Goal: Transaction & Acquisition: Purchase product/service

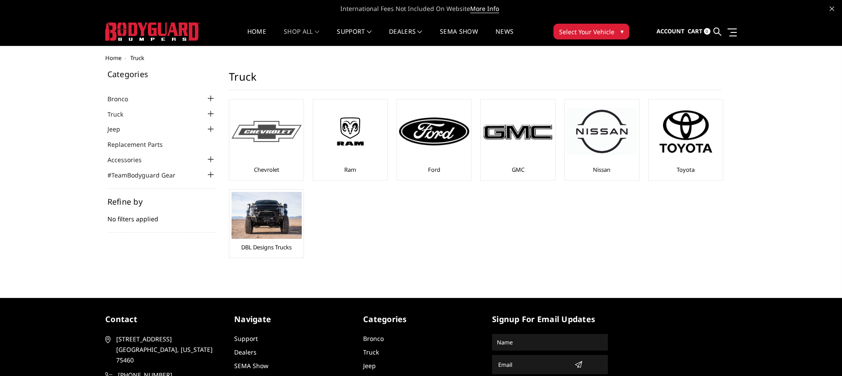
click at [261, 131] on img at bounding box center [266, 131] width 70 height 21
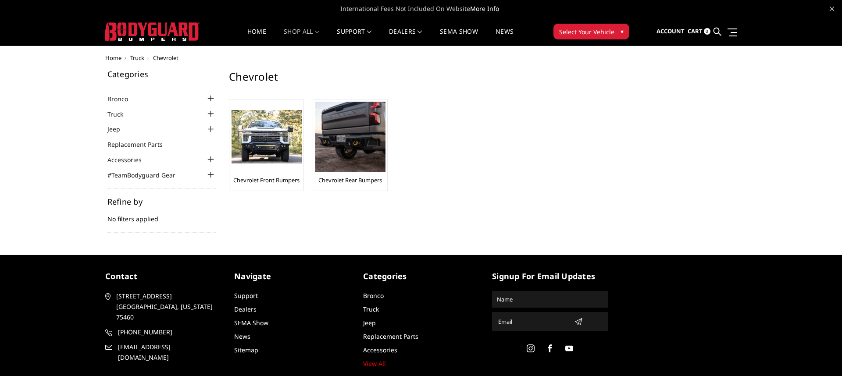
click at [261, 131] on img at bounding box center [266, 137] width 70 height 54
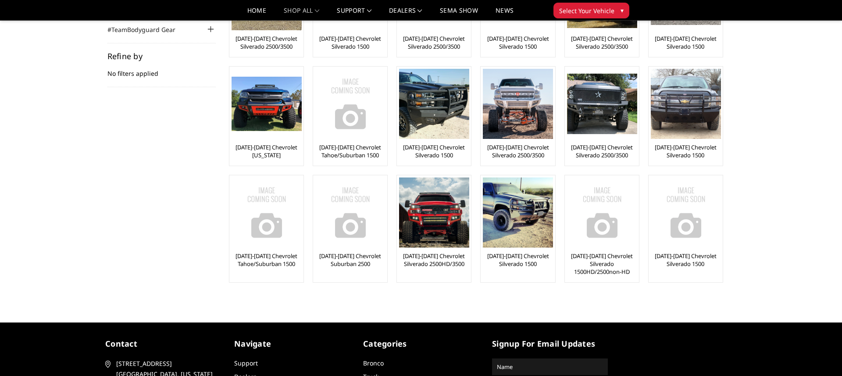
scroll to position [119, 0]
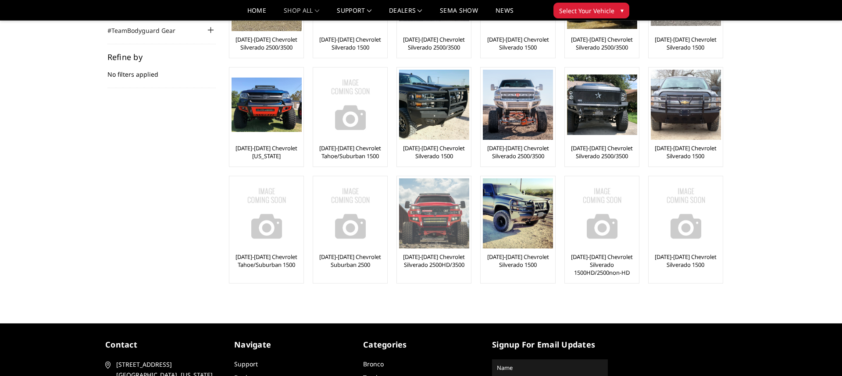
click at [438, 231] on img at bounding box center [434, 213] width 70 height 70
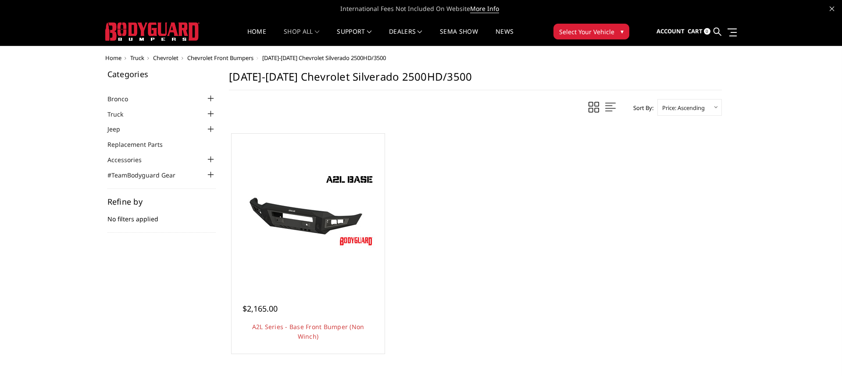
click at [459, 215] on ul "Quick view $2,165.00 A2L Series - Base Front Bumper (Non Winch) Low-profile & l…" at bounding box center [475, 246] width 502 height 234
drag, startPoint x: 419, startPoint y: 210, endPoint x: 468, endPoint y: 209, distance: 48.7
click at [419, 210] on ul "Quick view $2,165.00 A2L Series - Base Front Bumper (Non Winch) Low-profile & l…" at bounding box center [475, 246] width 502 height 234
